Goal: Task Accomplishment & Management: Manage account settings

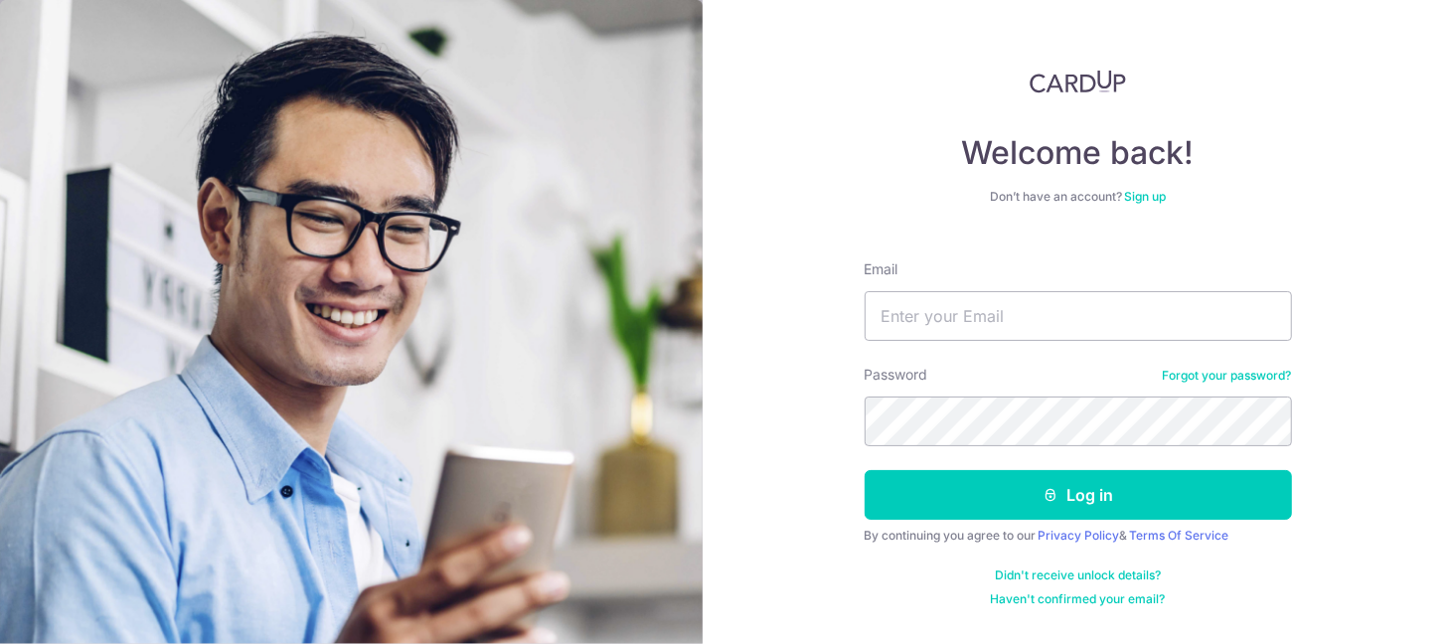
type input "[EMAIL_ADDRESS][DOMAIN_NAME]"
click at [865, 470] on button "Log in" at bounding box center [1078, 495] width 427 height 50
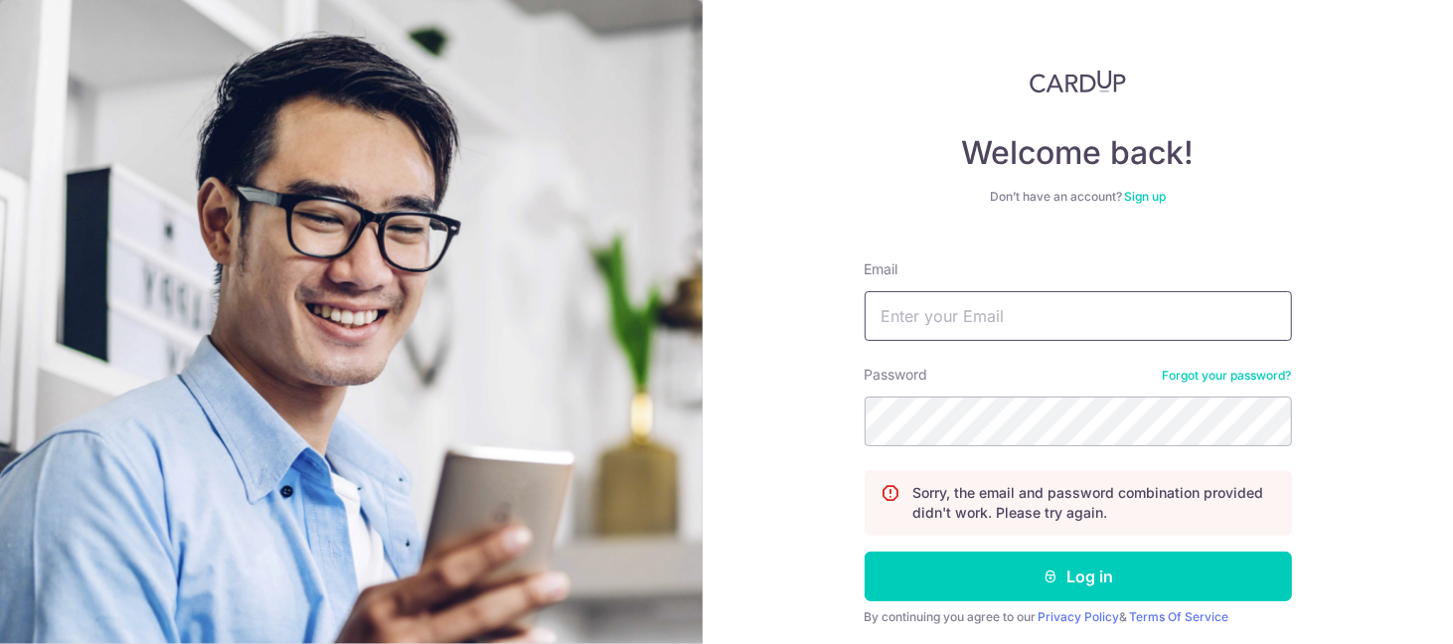
click at [1017, 301] on input "Email" at bounding box center [1078, 316] width 427 height 50
click at [1016, 325] on input "Email" at bounding box center [1078, 316] width 427 height 50
type input "[EMAIL_ADDRESS][DOMAIN_NAME]"
click at [865, 552] on button "Log in" at bounding box center [1078, 577] width 427 height 50
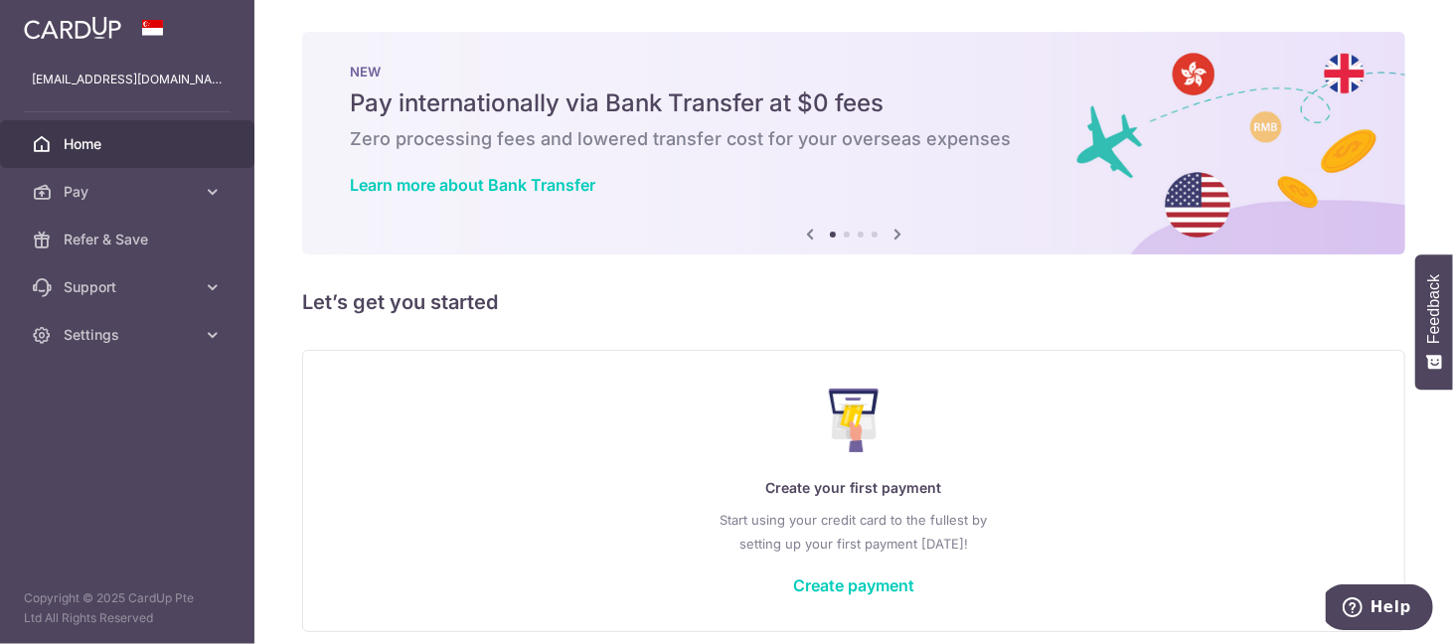
click at [844, 235] on li at bounding box center [847, 235] width 6 height 6
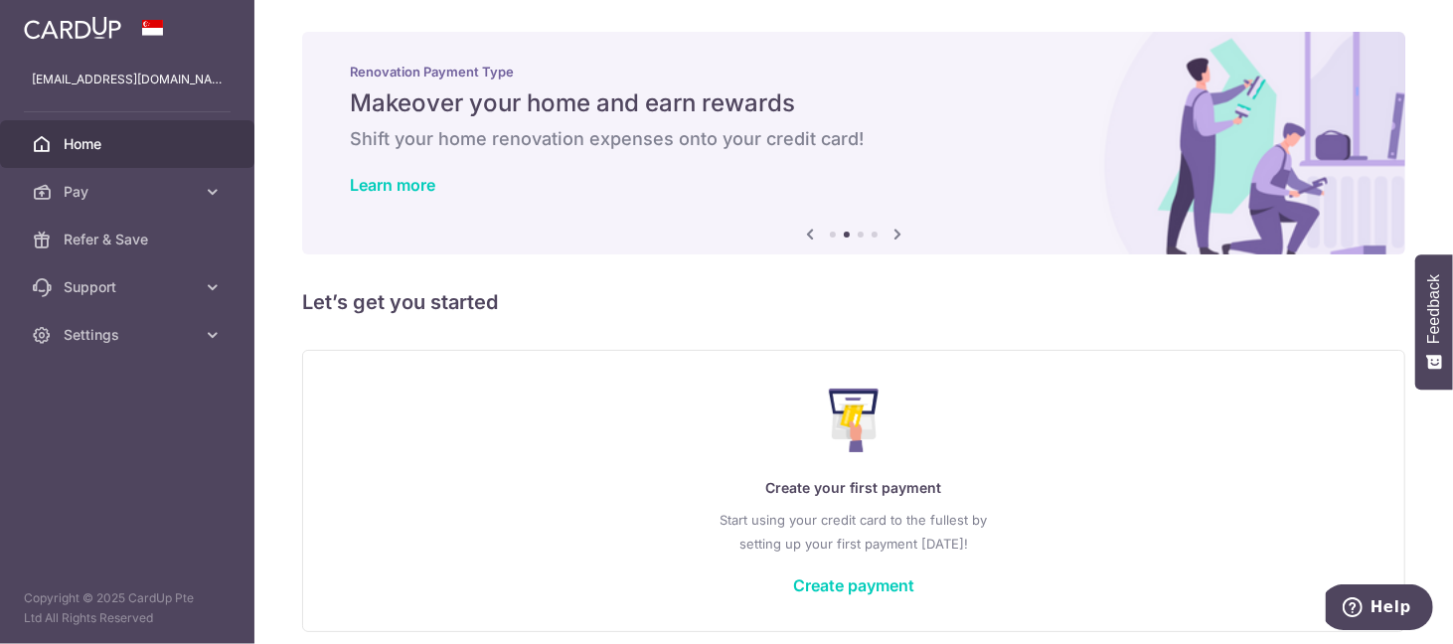
click at [858, 236] on li at bounding box center [861, 235] width 6 height 6
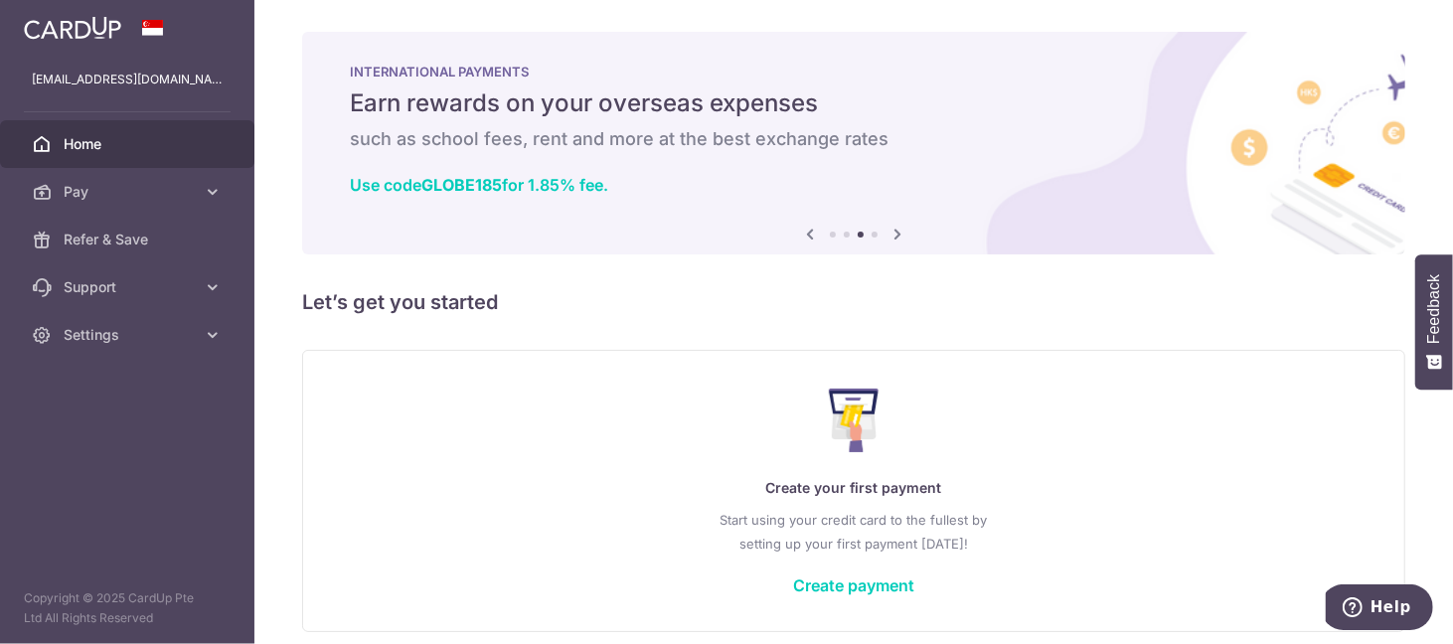
click at [872, 235] on li at bounding box center [875, 235] width 6 height 6
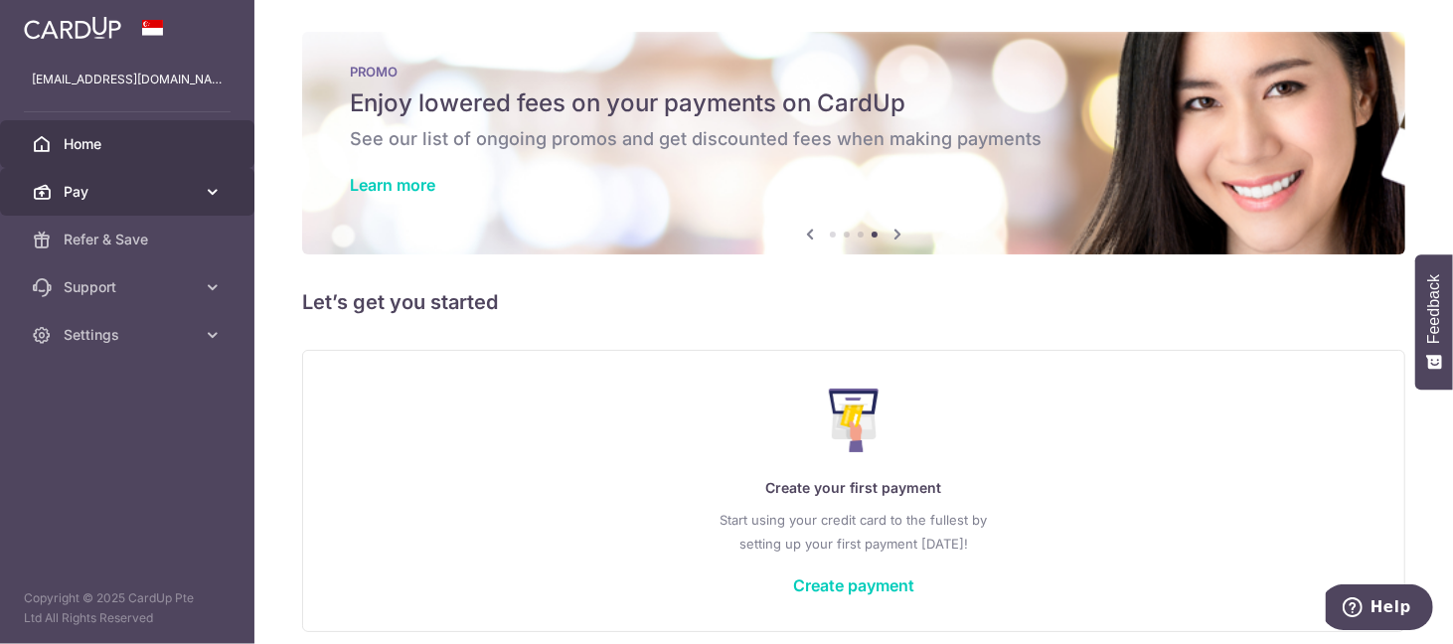
click at [128, 192] on span "Pay" at bounding box center [129, 192] width 131 height 20
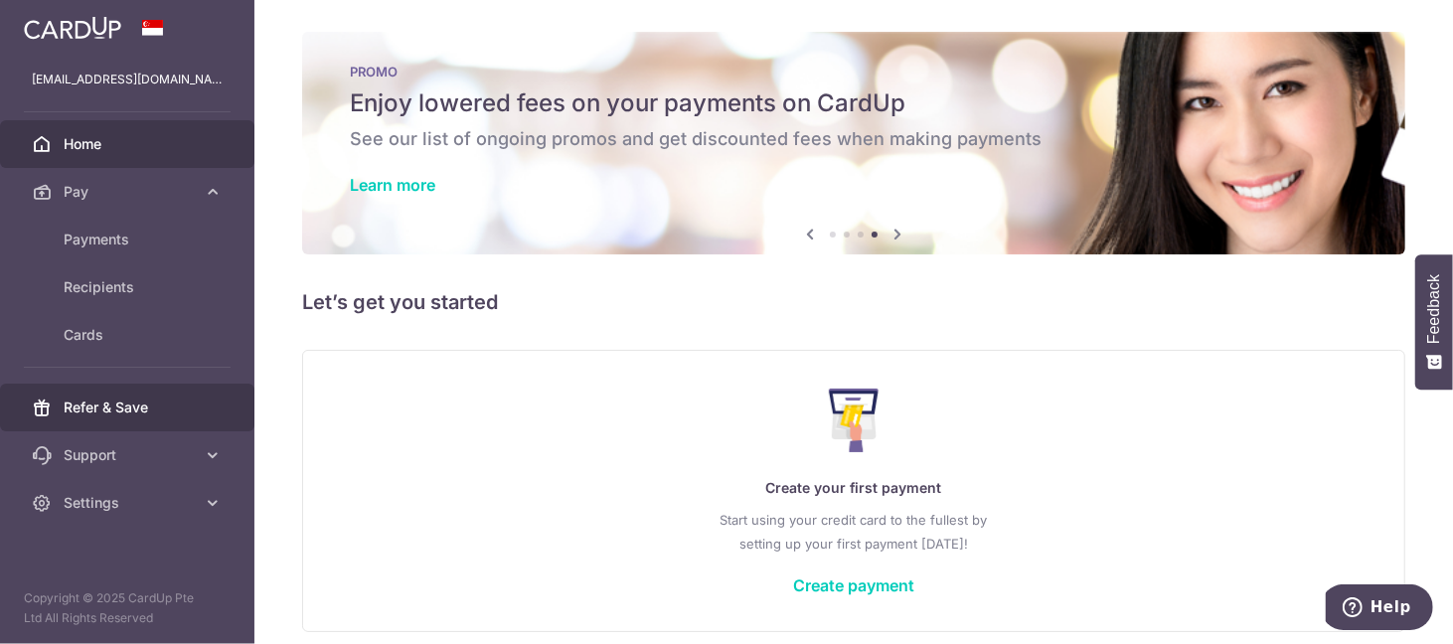
click at [137, 407] on span "Refer & Save" at bounding box center [129, 408] width 131 height 20
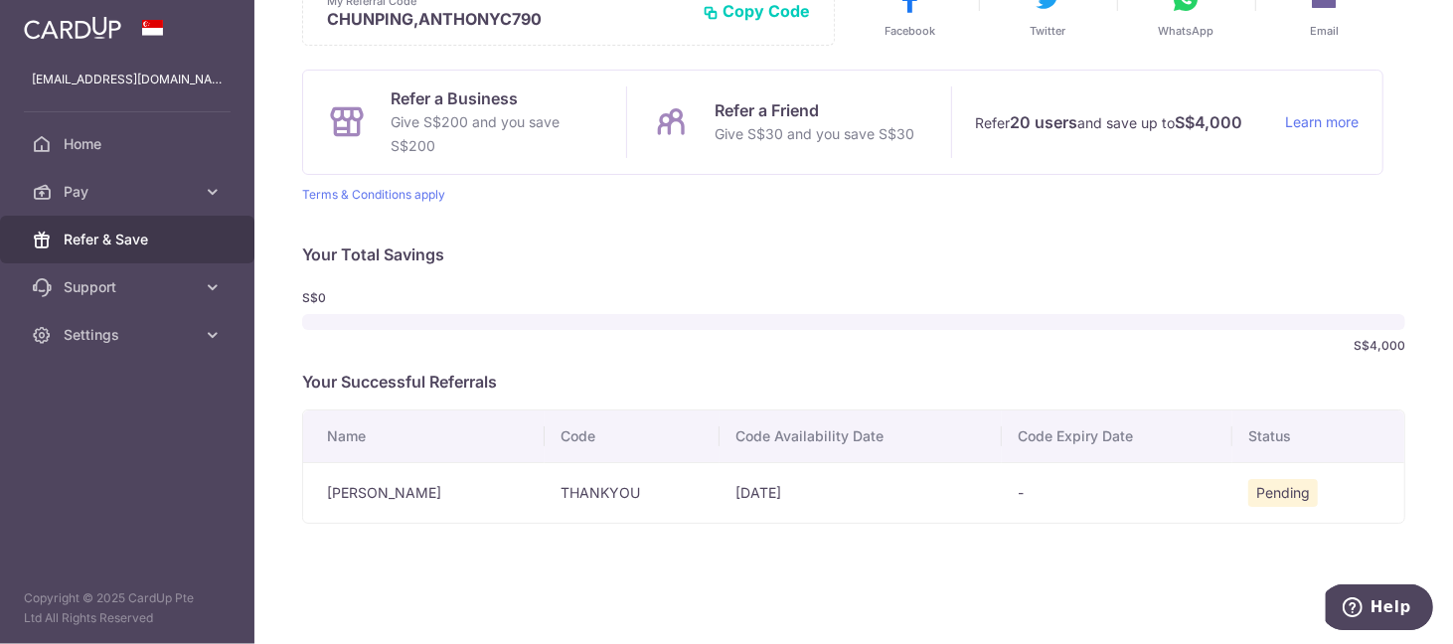
scroll to position [138, 0]
